Goal: Transaction & Acquisition: Purchase product/service

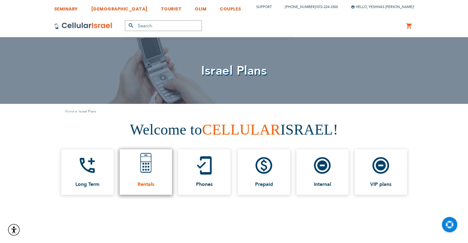
click at [134, 168] on img at bounding box center [146, 163] width 26 height 26
click at [131, 180] on link "Rentals" at bounding box center [146, 173] width 52 height 46
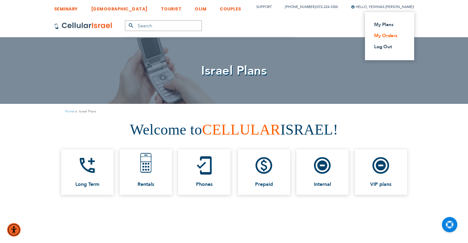
click at [390, 36] on link "My Orders" at bounding box center [387, 36] width 27 height 6
